Goal: Task Accomplishment & Management: Use online tool/utility

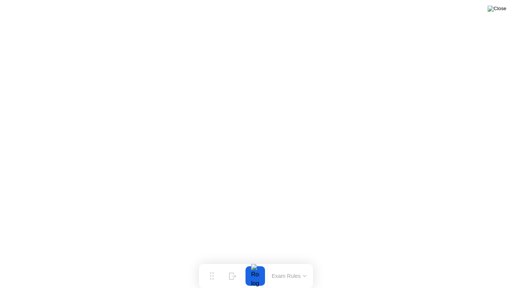
click at [498, 9] on img at bounding box center [497, 9] width 19 height 6
click at [495, 8] on button at bounding box center [497, 9] width 22 height 10
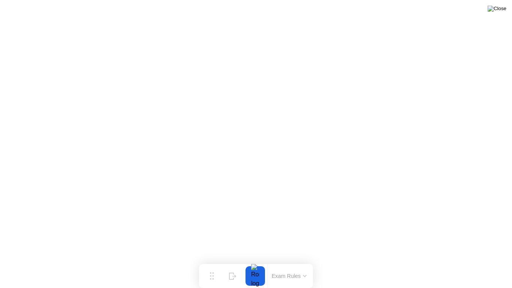
click at [502, 9] on img at bounding box center [497, 9] width 19 height 6
click div "End Proctoring Session"
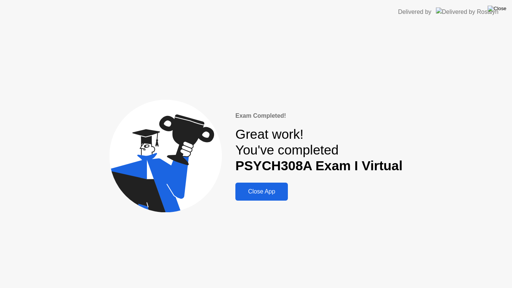
click at [499, 10] on img at bounding box center [497, 9] width 19 height 6
